Goal: Task Accomplishment & Management: Complete application form

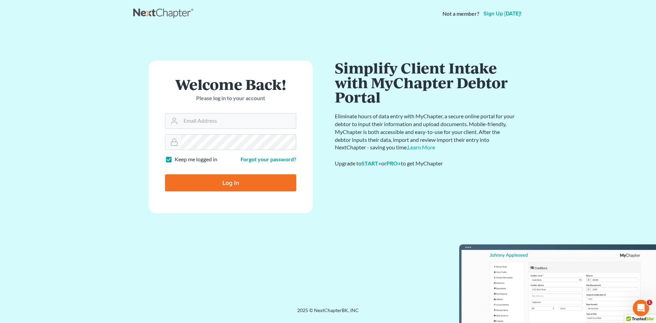
type input "[EMAIL_ADDRESS][DOMAIN_NAME]"
click at [222, 178] on input "Log In" at bounding box center [230, 182] width 131 height 17
type input "Thinking..."
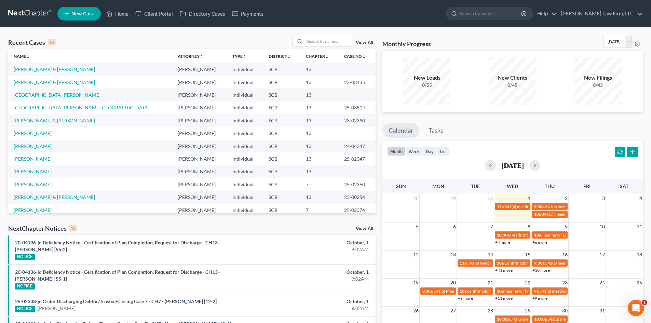
click at [338, 47] on div "Recent Cases 15 View All" at bounding box center [191, 42] width 367 height 13
click at [338, 45] on input "search" at bounding box center [329, 41] width 48 height 10
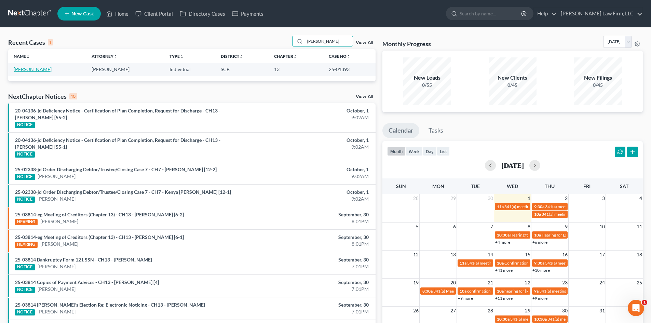
type input "[PERSON_NAME]"
click at [36, 70] on link "Bender, Valerie" at bounding box center [33, 69] width 38 height 6
select select "1"
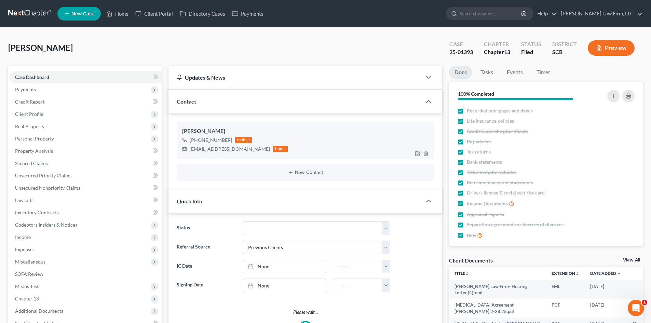
select select "3"
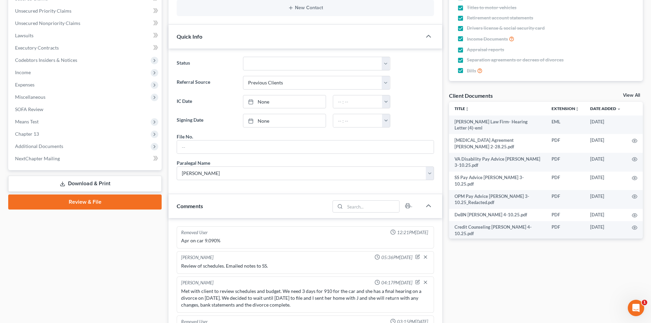
scroll to position [34, 0]
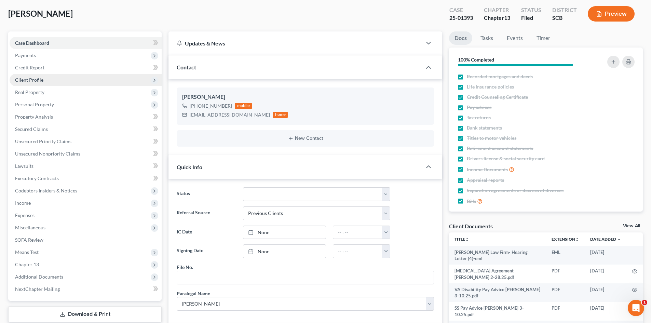
click at [41, 76] on span "Client Profile" at bounding box center [86, 80] width 152 height 12
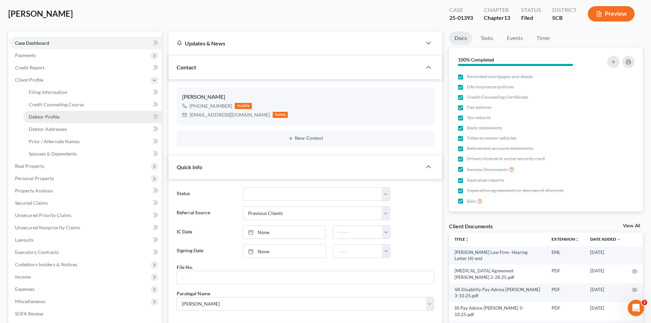
click at [51, 117] on span "Debtor Profile" at bounding box center [44, 117] width 31 height 6
select select "3"
select select "0"
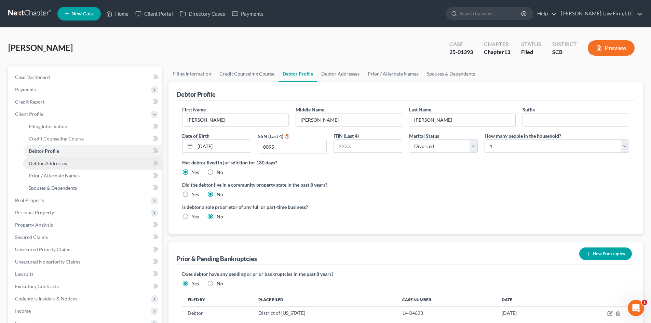
click at [72, 160] on link "Debtor Addresses" at bounding box center [92, 163] width 138 height 12
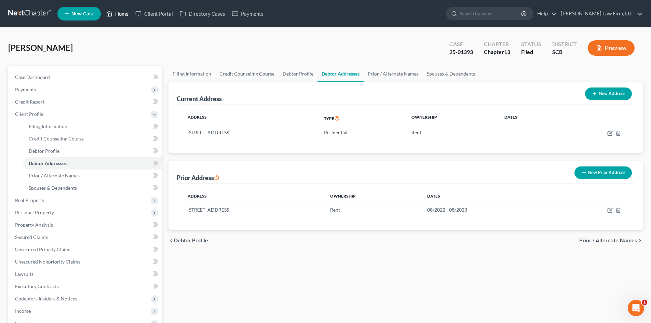
click at [119, 14] on link "Home" at bounding box center [117, 14] width 29 height 12
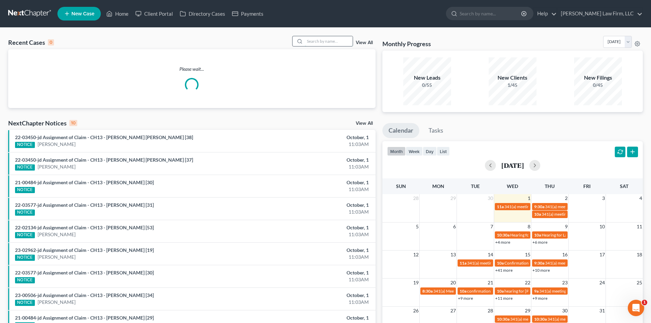
click at [325, 43] on input "search" at bounding box center [329, 41] width 48 height 10
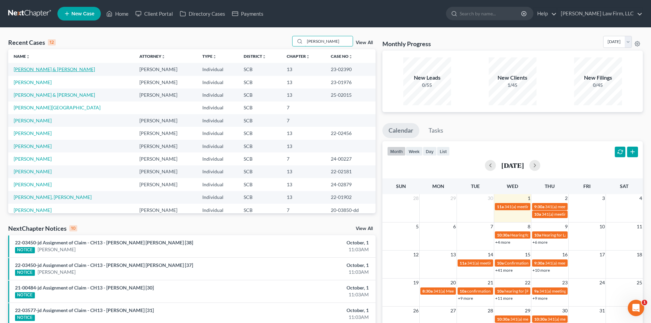
type input "davis"
click at [59, 71] on link "Davis, Melvin & Cassandra" at bounding box center [54, 69] width 81 height 6
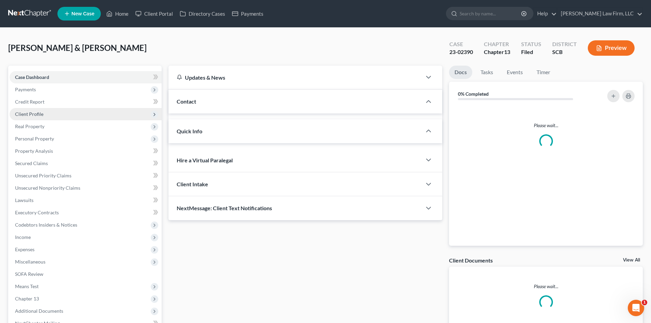
select select "0"
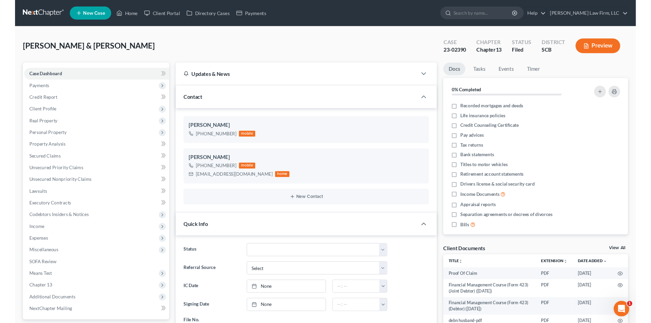
scroll to position [27, 0]
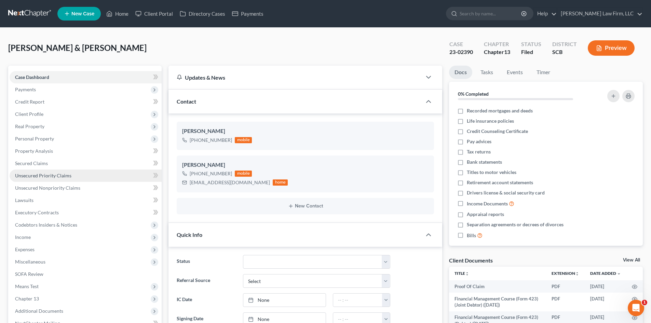
click at [94, 235] on span "Income" at bounding box center [86, 237] width 152 height 12
